Goal: Navigation & Orientation: Find specific page/section

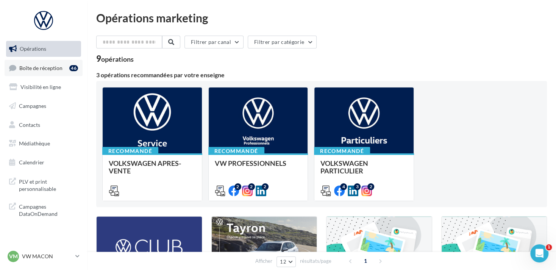
click at [77, 67] on div "46" at bounding box center [73, 68] width 9 height 6
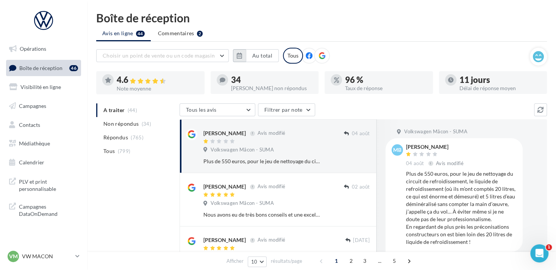
click at [242, 59] on button "button" at bounding box center [239, 55] width 13 height 13
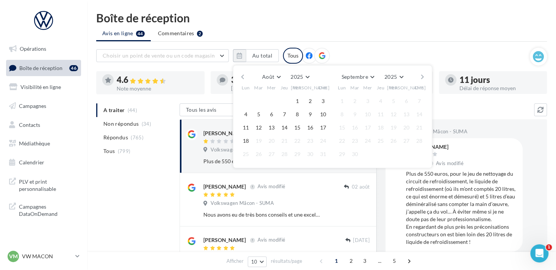
click at [242, 75] on button "button" at bounding box center [243, 77] width 6 height 11
click at [259, 98] on button "1" at bounding box center [258, 101] width 11 height 11
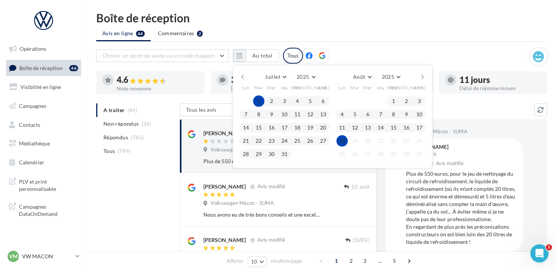
click at [342, 141] on button "18" at bounding box center [342, 140] width 11 height 11
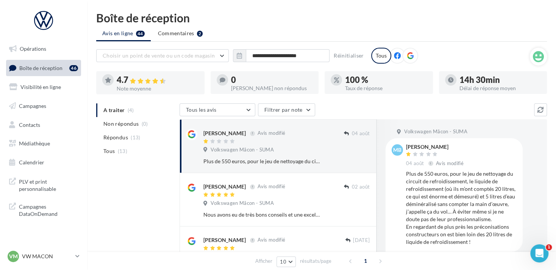
click at [409, 58] on icon at bounding box center [410, 55] width 7 height 7
click at [51, 48] on link "Opérations" at bounding box center [44, 49] width 78 height 16
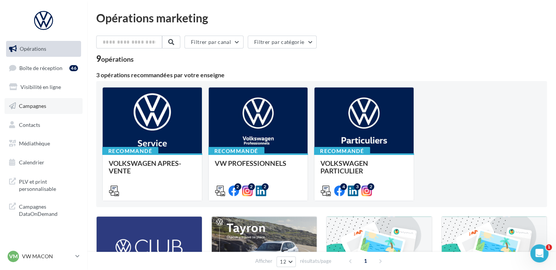
click at [59, 100] on link "Campagnes" at bounding box center [44, 106] width 78 height 16
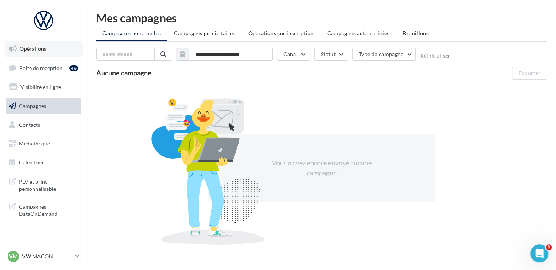
click at [54, 47] on link "Opérations" at bounding box center [44, 49] width 78 height 16
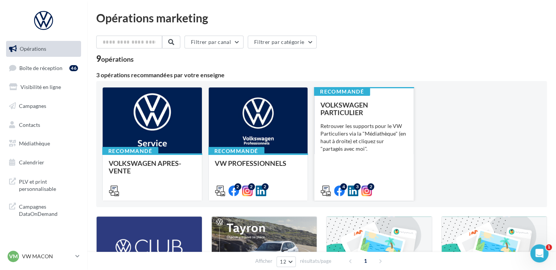
click at [363, 152] on div "Retrouver les supports pour le VW Particuliers via la "Médiathèque" (en haut à …" at bounding box center [364, 137] width 87 height 30
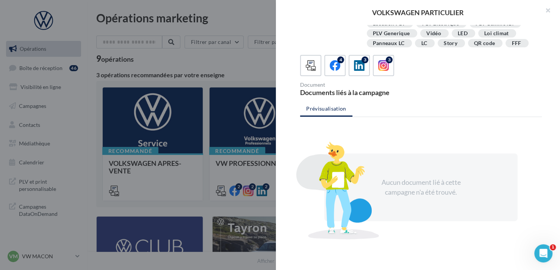
scroll to position [164, 0]
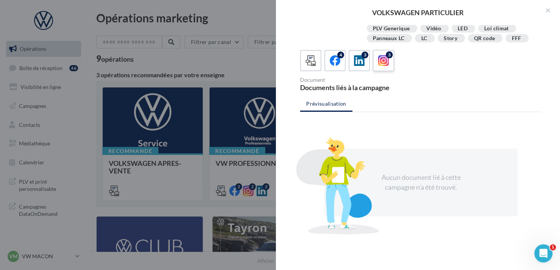
click at [383, 61] on icon at bounding box center [383, 60] width 11 height 11
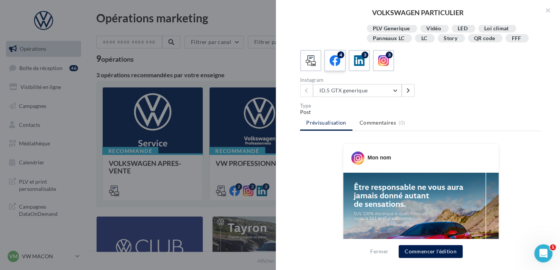
click at [335, 63] on icon at bounding box center [335, 60] width 11 height 11
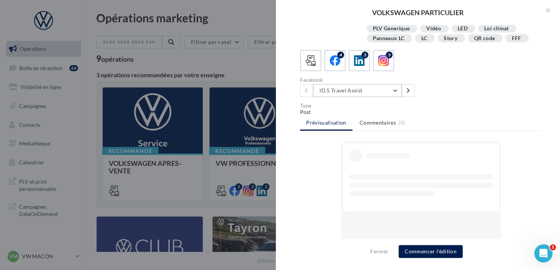
click at [387, 86] on button "ID.5 Travel Assist" at bounding box center [357, 90] width 89 height 13
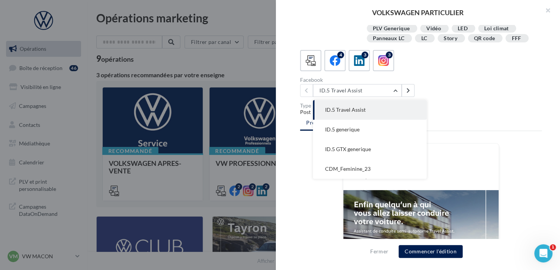
click at [452, 123] on ul "Prévisualisation Commentaires (0)" at bounding box center [421, 123] width 242 height 15
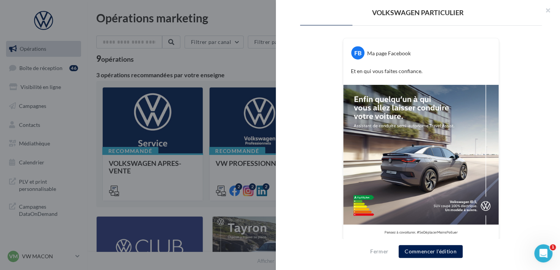
scroll to position [273, 0]
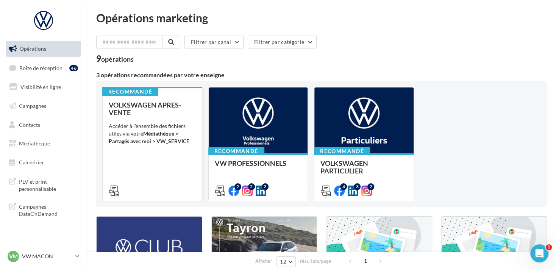
click at [168, 104] on span "VOLKSWAGEN APRES-VENTE" at bounding box center [145, 109] width 72 height 16
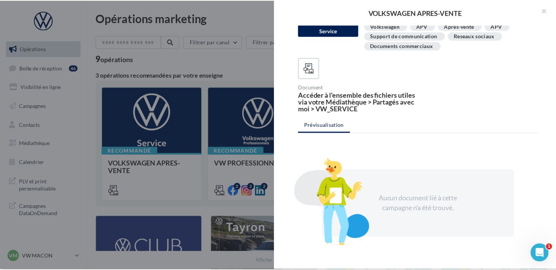
scroll to position [49, 0]
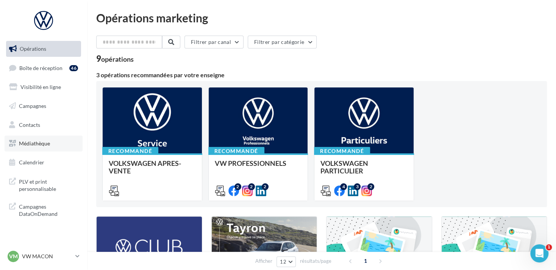
click at [52, 147] on link "Médiathèque" at bounding box center [44, 144] width 78 height 16
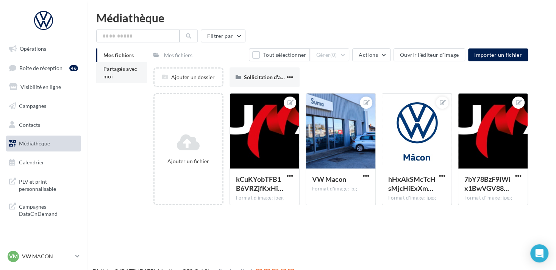
click at [132, 73] on li "Partagés avec moi" at bounding box center [121, 72] width 51 height 21
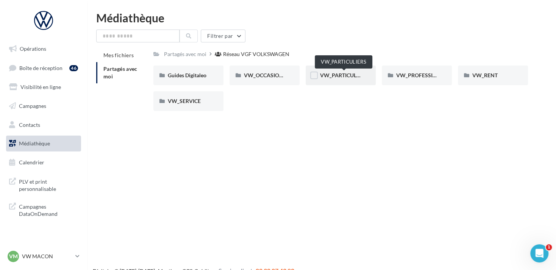
click at [351, 76] on span "VW_PARTICULIERS" at bounding box center [343, 75] width 47 height 6
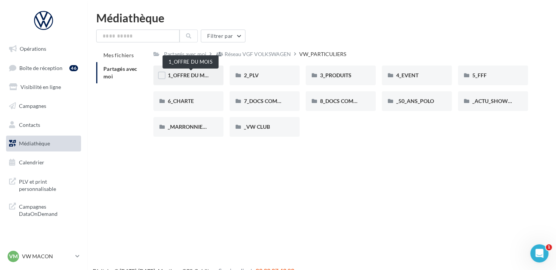
click at [199, 74] on span "1_OFFRE DU MOIS" at bounding box center [190, 75] width 45 height 6
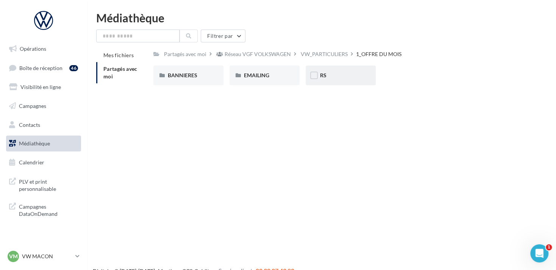
click at [335, 75] on div "RS" at bounding box center [340, 76] width 41 height 8
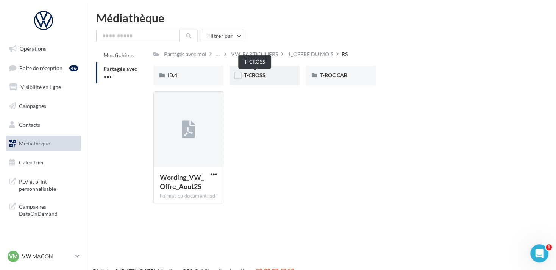
click at [264, 75] on span "T-CROSS" at bounding box center [255, 75] width 22 height 6
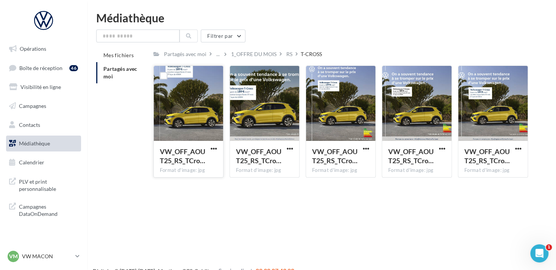
click at [203, 111] on div at bounding box center [188, 104] width 69 height 76
click at [183, 79] on div at bounding box center [188, 104] width 69 height 76
click at [257, 115] on div at bounding box center [264, 104] width 69 height 76
click at [66, 259] on p "VW MACON" at bounding box center [47, 257] width 50 height 8
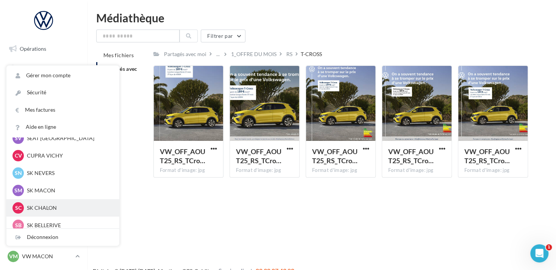
scroll to position [152, 0]
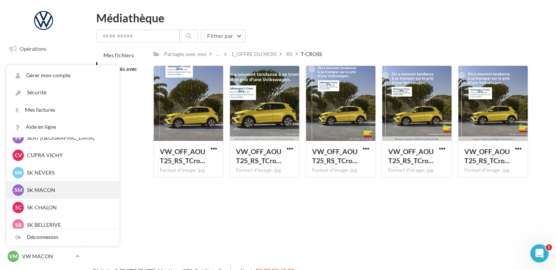
click at [56, 182] on div "SM [PERSON_NAME] sk-maco-dup" at bounding box center [62, 190] width 113 height 17
click at [56, 185] on div "SM [PERSON_NAME] sk-maco-dup" at bounding box center [63, 190] width 101 height 11
